Goal: Information Seeking & Learning: Understand process/instructions

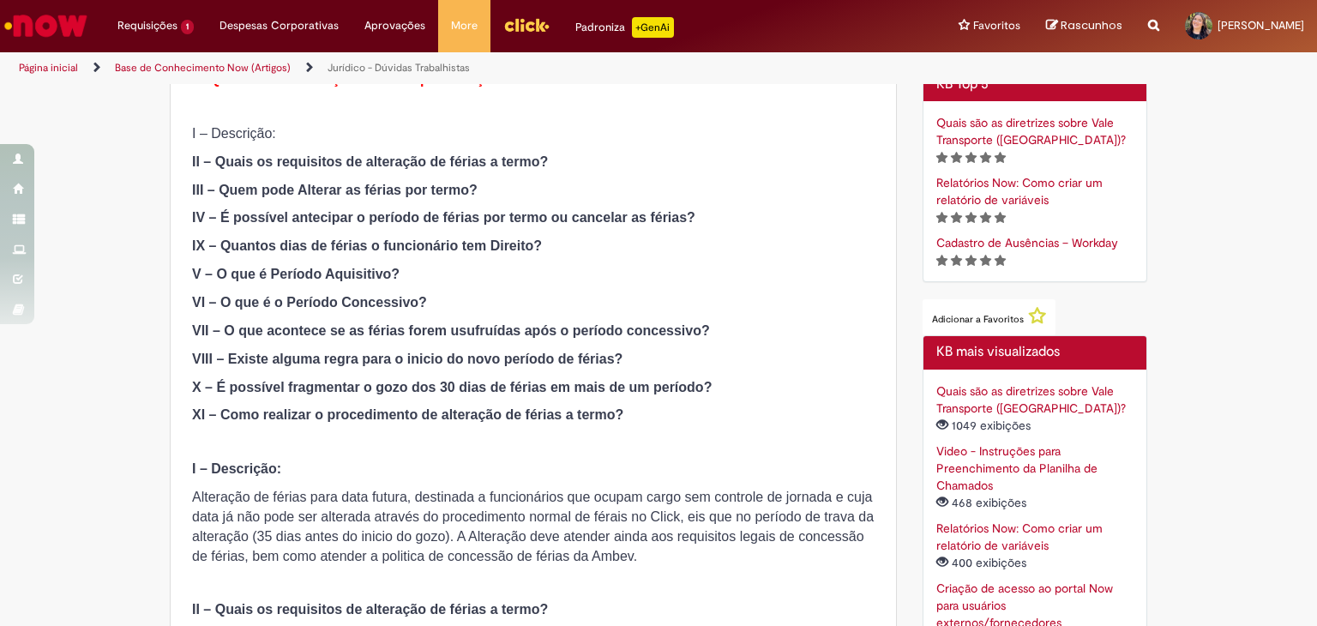
scroll to position [515, 0]
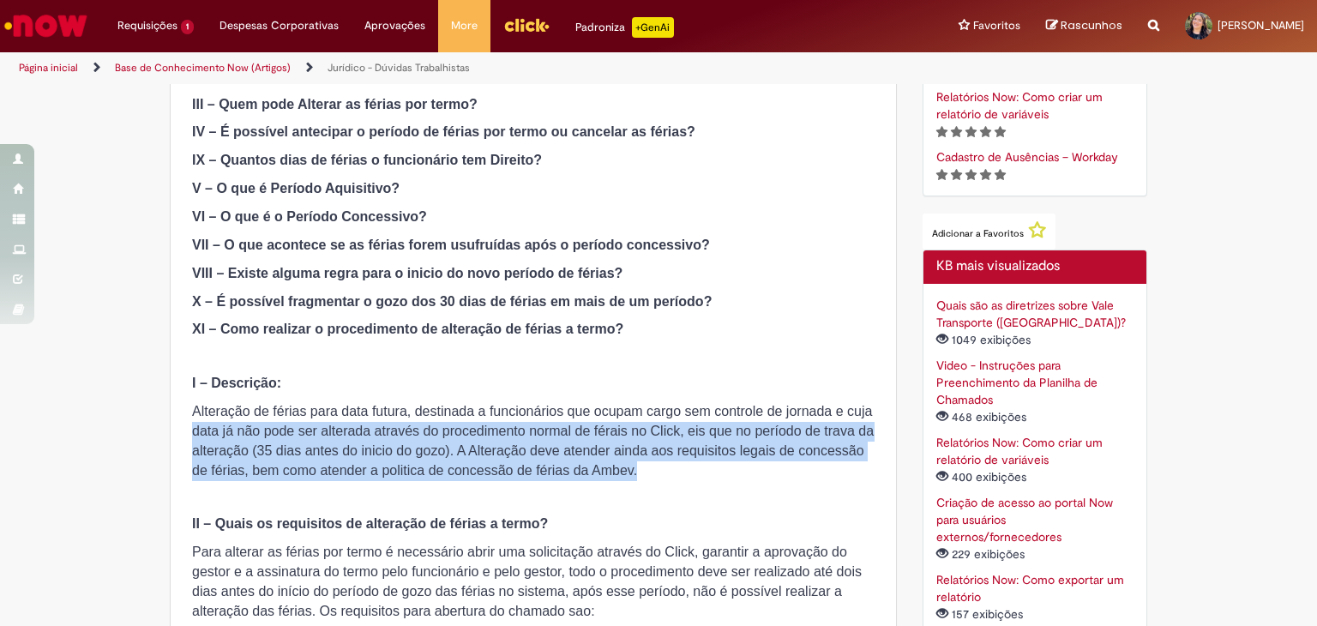
drag, startPoint x: 187, startPoint y: 427, endPoint x: 844, endPoint y: 465, distance: 658.1
click at [844, 465] on p "Alteração de férias para data futura, destinada a funcionários que ocupam cargo…" at bounding box center [533, 441] width 683 height 78
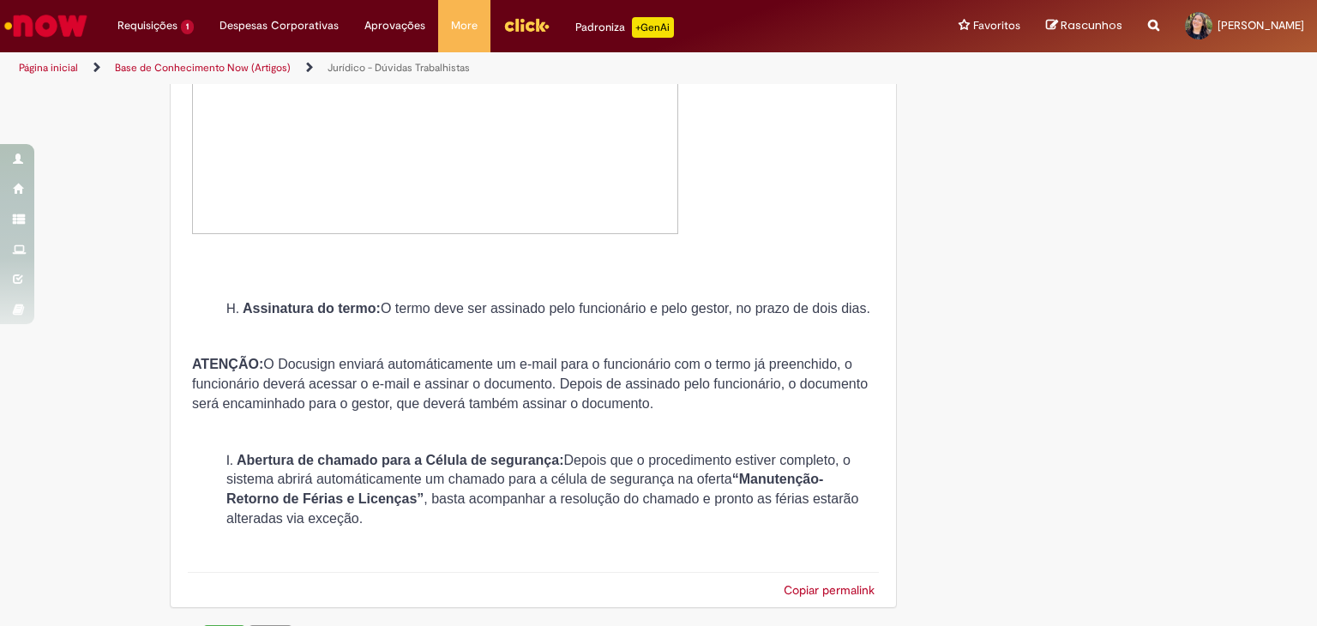
scroll to position [6605, 0]
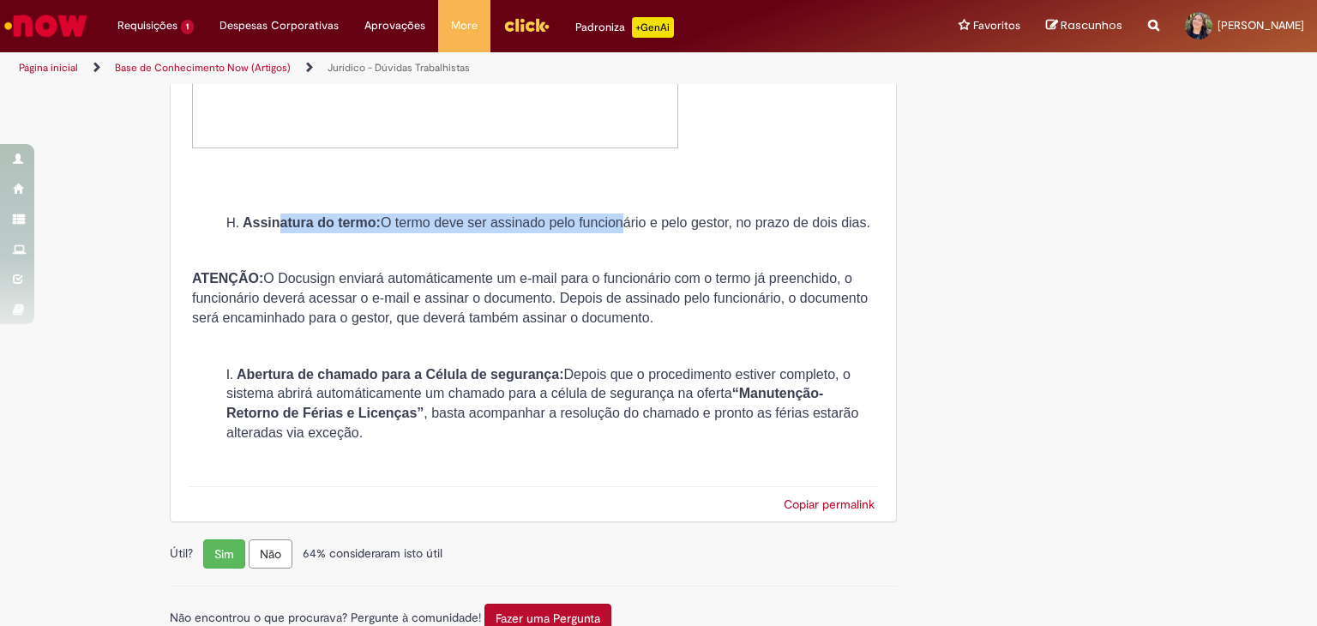
drag, startPoint x: 274, startPoint y: 258, endPoint x: 621, endPoint y: 264, distance: 346.6
click at [621, 230] on span "Assinatura do termo: O termo deve ser assinado pelo funcionário e pelo gestor, …" at bounding box center [557, 222] width 628 height 15
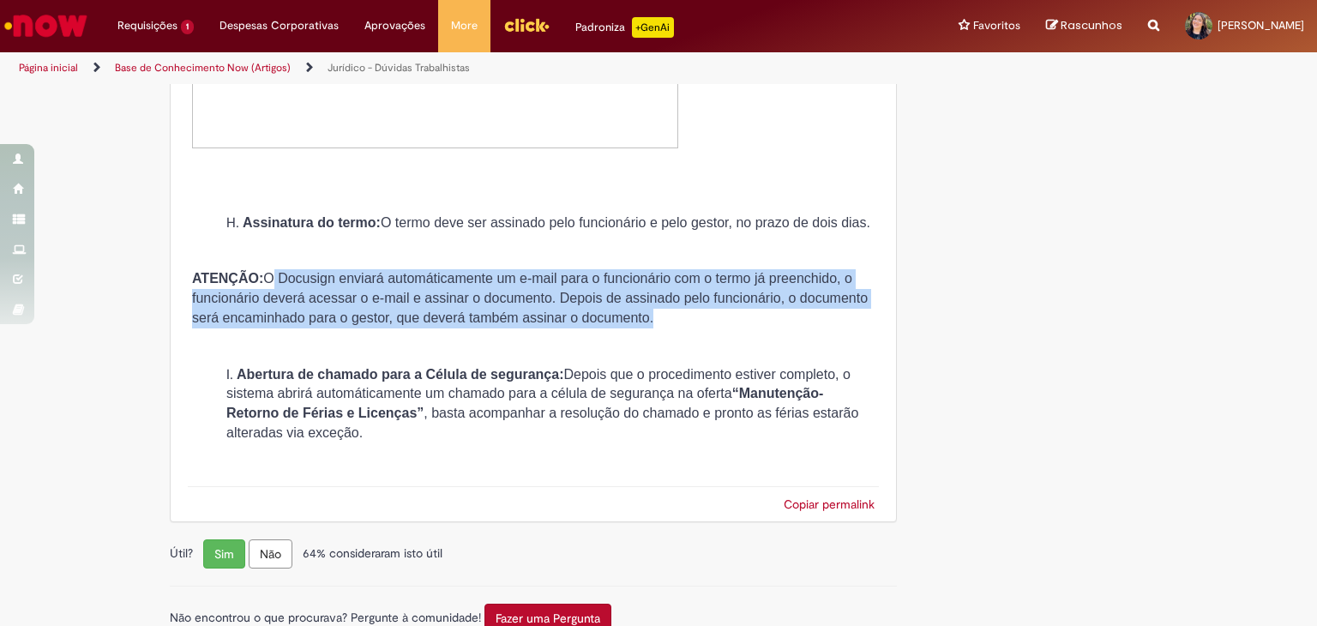
drag, startPoint x: 268, startPoint y: 315, endPoint x: 795, endPoint y: 356, distance: 528.3
click at [805, 329] on p "ATENÇÃO: O Docusign enviará automáticamente um e-mail para o funcionário com o …" at bounding box center [533, 298] width 683 height 59
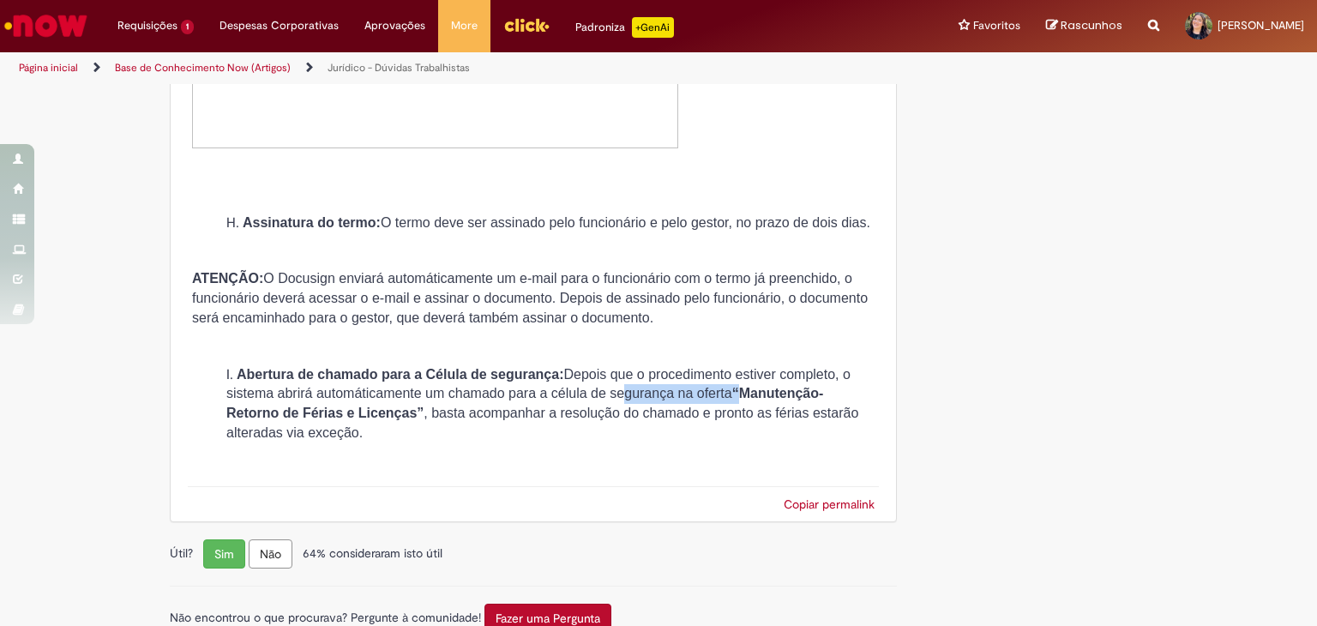
drag, startPoint x: 614, startPoint y: 432, endPoint x: 738, endPoint y: 437, distance: 123.6
click at [738, 437] on span "Abertura de chamado para a Célula de segurança: Depois que o procedimento estiv…" at bounding box center [542, 404] width 632 height 74
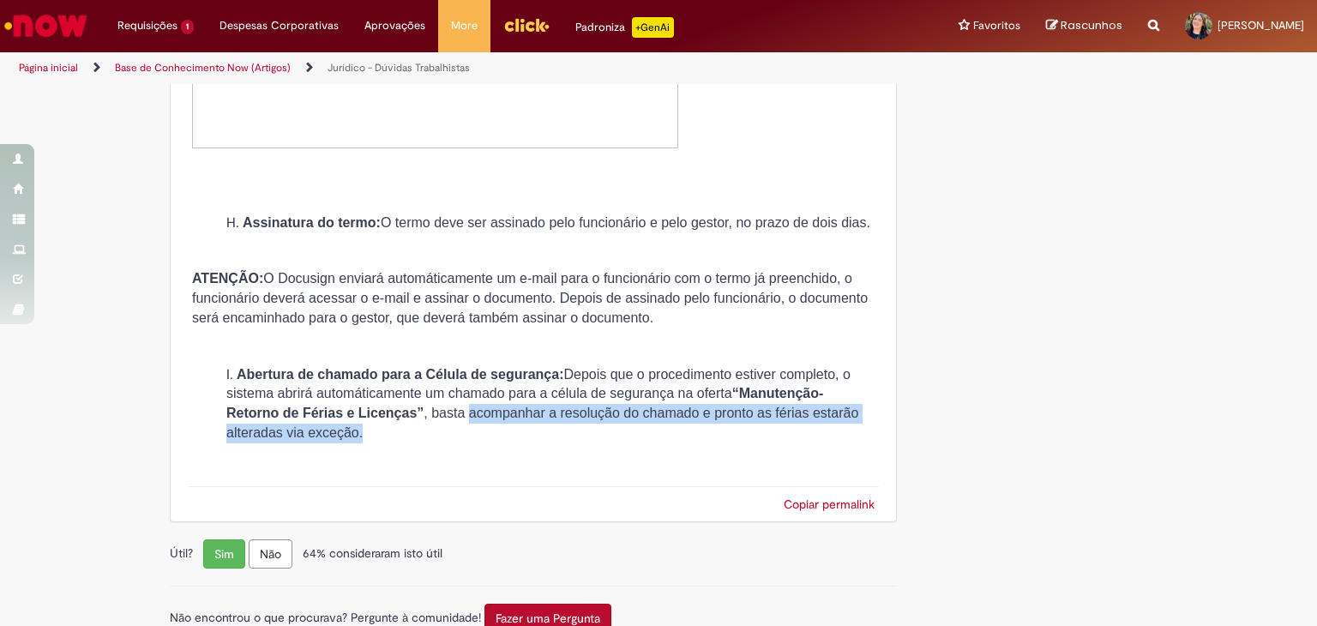
drag, startPoint x: 463, startPoint y: 452, endPoint x: 607, endPoint y: 471, distance: 145.3
click at [607, 443] on li "Abertura de chamado para a Célula de segurança: Depois que o procedimento estiv…" at bounding box center [550, 404] width 648 height 78
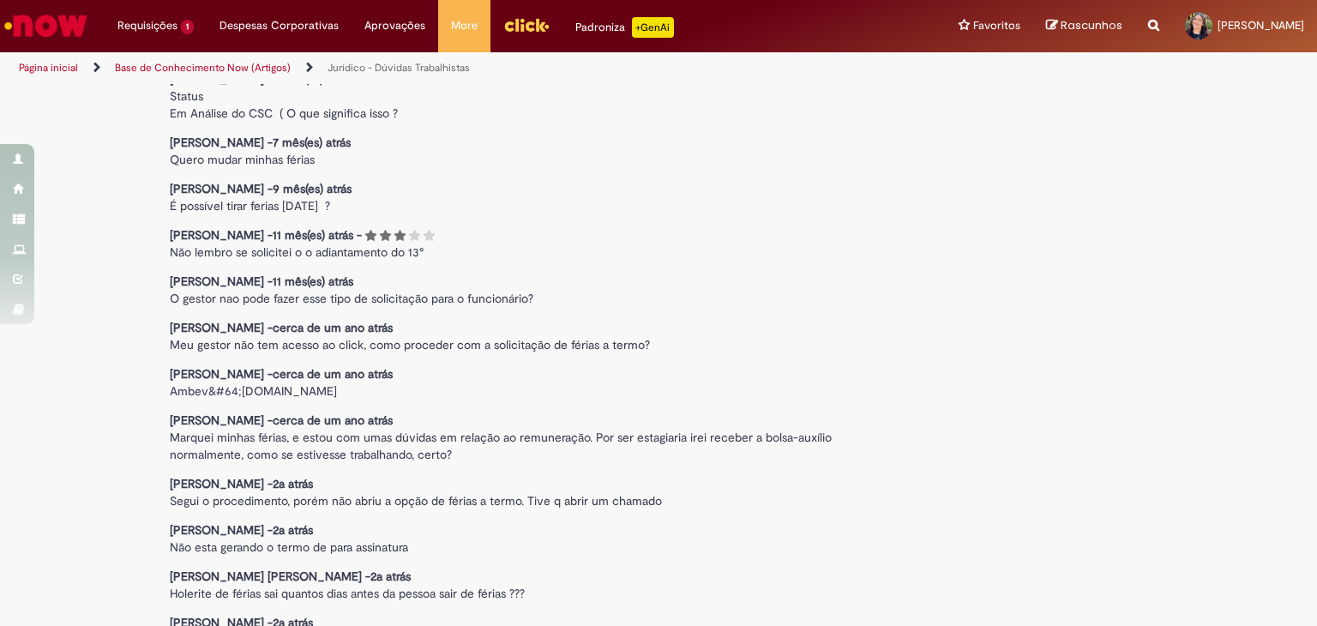
scroll to position [7428, 0]
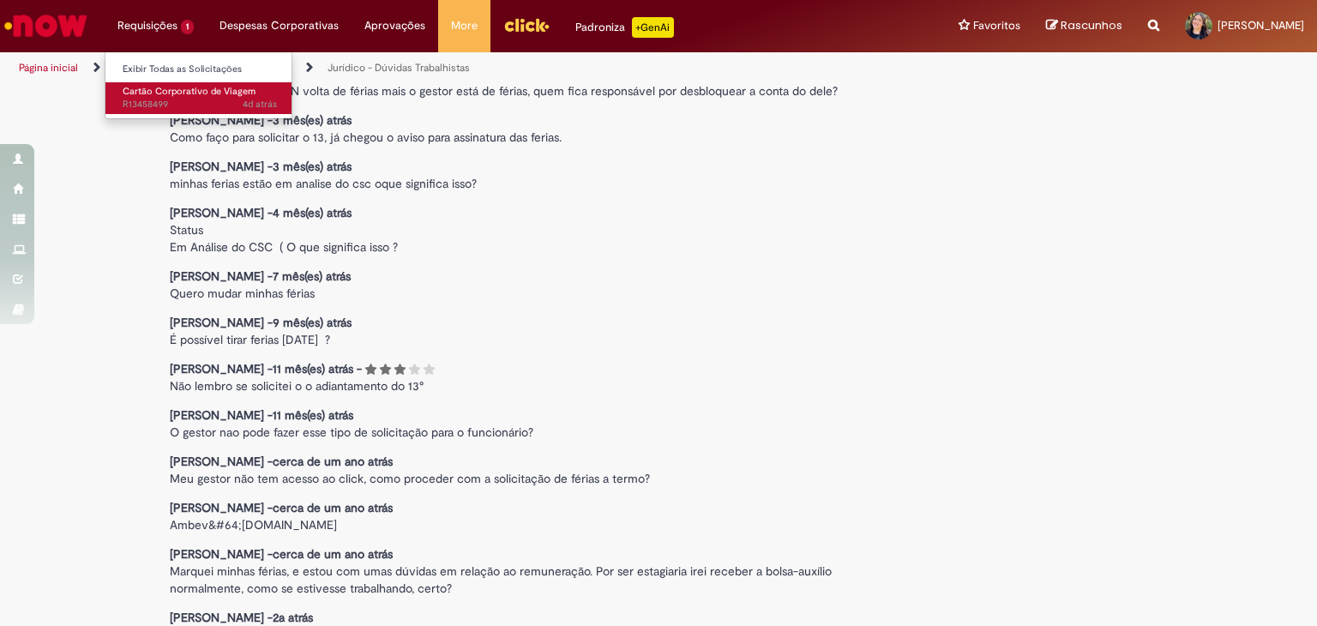
click at [165, 93] on span "Cartão Corporativo de Viagem" at bounding box center [189, 91] width 133 height 13
